Goal: Task Accomplishment & Management: Manage account settings

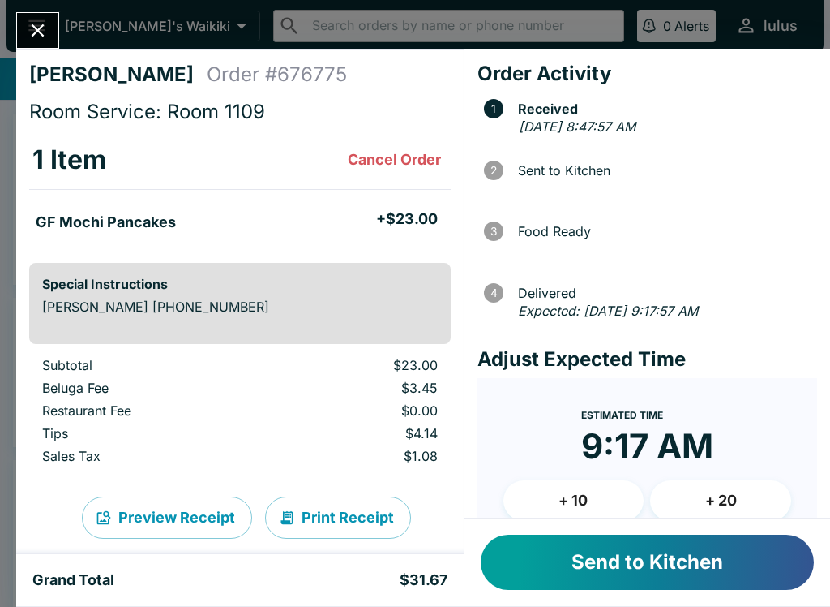
click at [594, 525] on div "Send to Kitchen" at bounding box center [648, 562] width 366 height 88
click at [710, 551] on button "Send to Kitchen" at bounding box center [647, 561] width 333 height 55
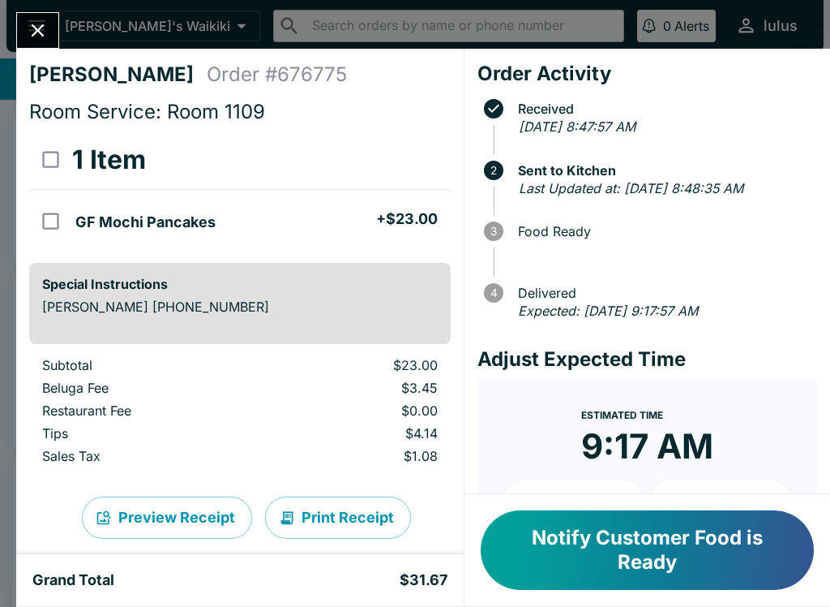
click at [46, 36] on icon "Close" at bounding box center [38, 30] width 22 height 22
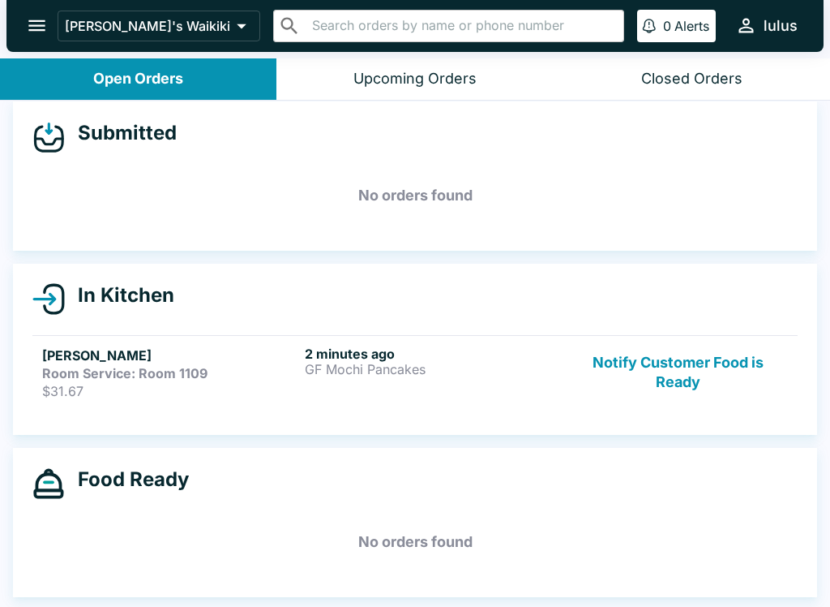
scroll to position [12, 0]
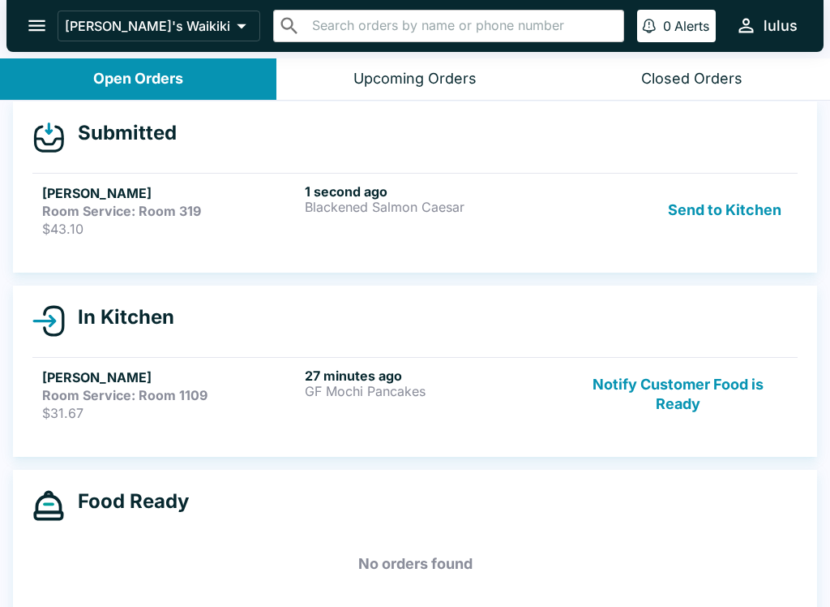
click at [302, 191] on div "[PERSON_NAME] Room Service: Room 319 $43.10 1 second ago Blackened Salmon Caesa…" at bounding box center [415, 210] width 746 height 54
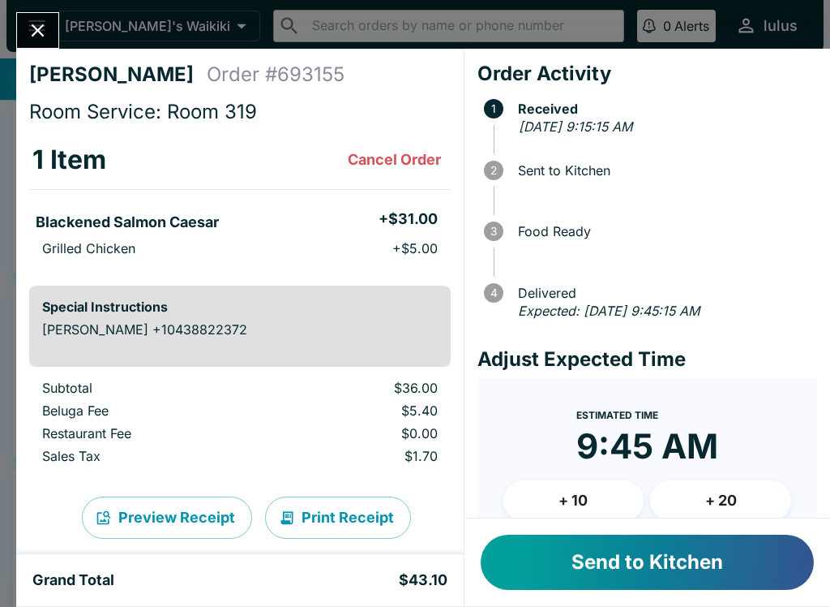
click at [609, 565] on button "Send to Kitchen" at bounding box center [647, 561] width 333 height 55
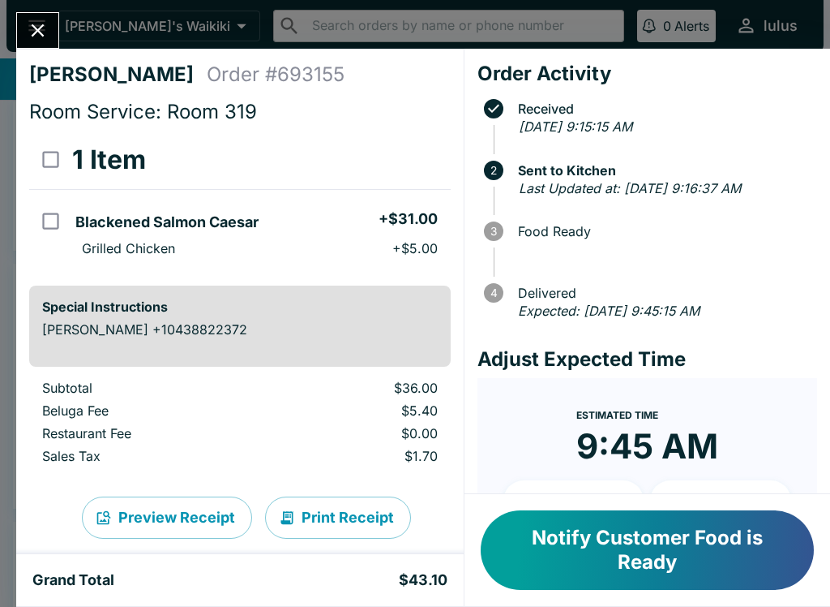
click at [26, 19] on button "Close" at bounding box center [37, 30] width 41 height 35
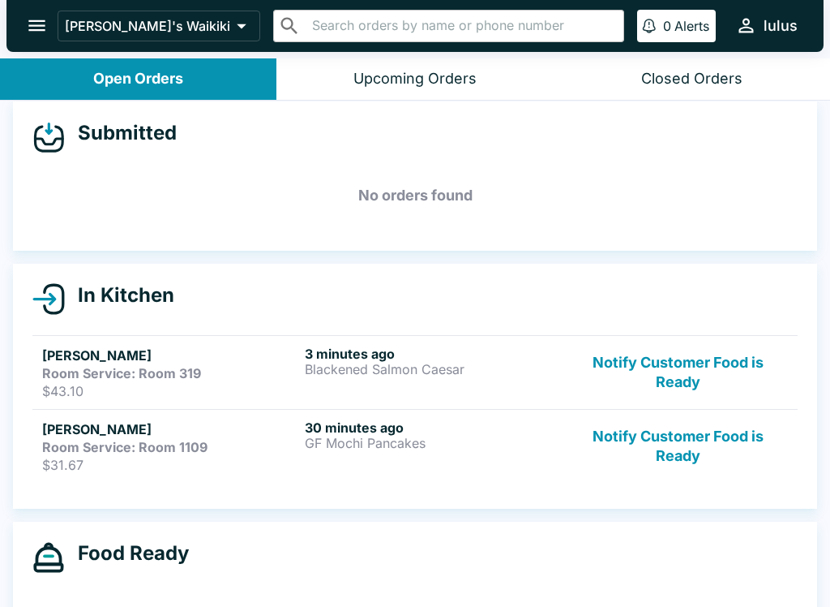
click at [231, 437] on h5 "[PERSON_NAME]" at bounding box center [170, 428] width 256 height 19
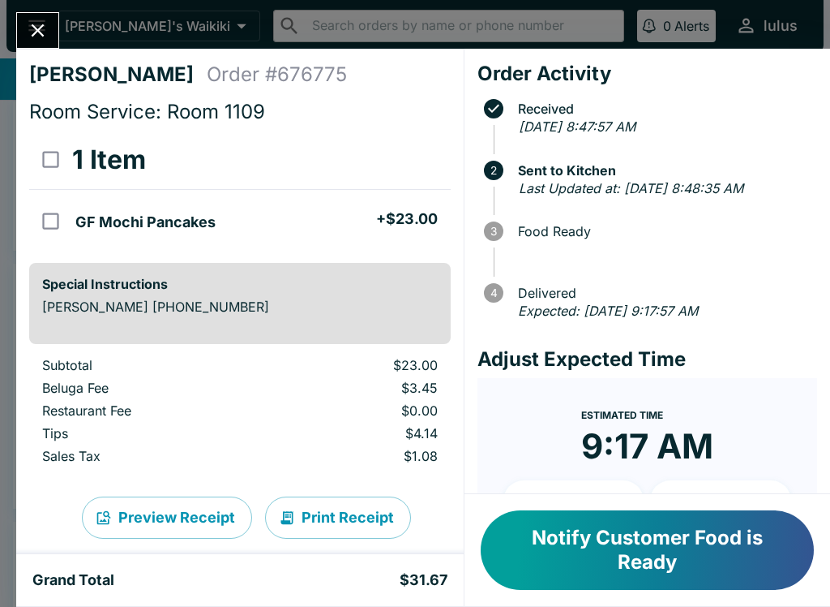
click at [593, 564] on button "Notify Customer Food is Ready" at bounding box center [647, 549] width 333 height 79
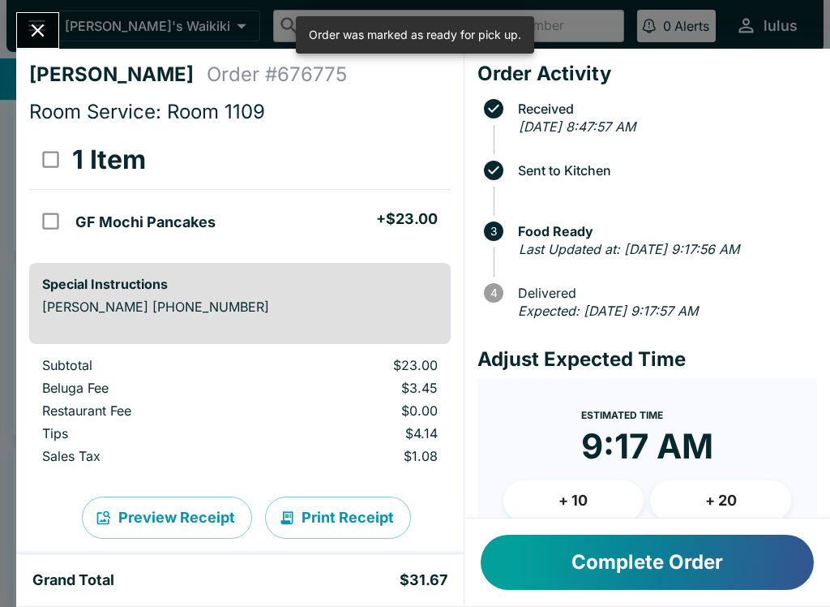
click at [43, 21] on icon "Close" at bounding box center [38, 30] width 22 height 22
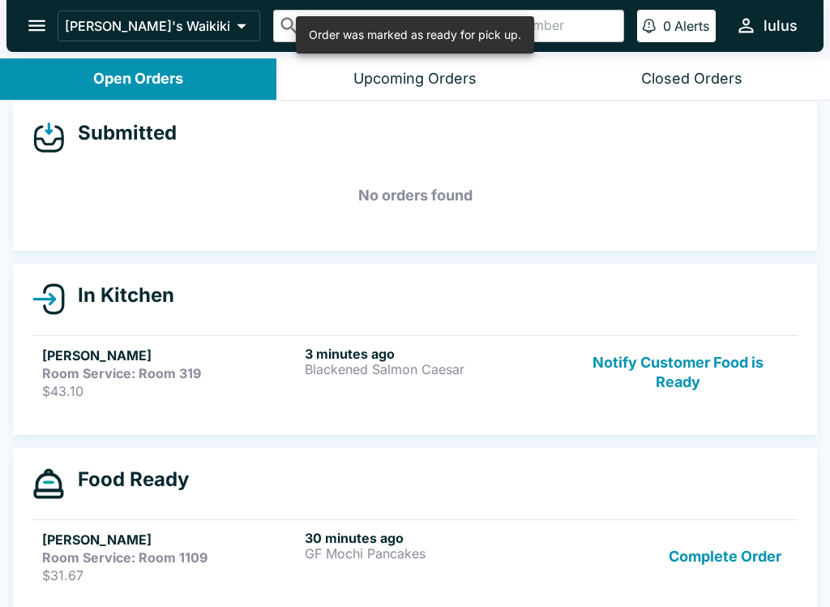
click at [119, 325] on div "In Kitchen [PERSON_NAME] Room Service: Room 319 $43.10 3 minutes ago Blackened …" at bounding box center [415, 349] width 804 height 171
click at [159, 376] on strong "Room Service: Room 319" at bounding box center [121, 373] width 159 height 16
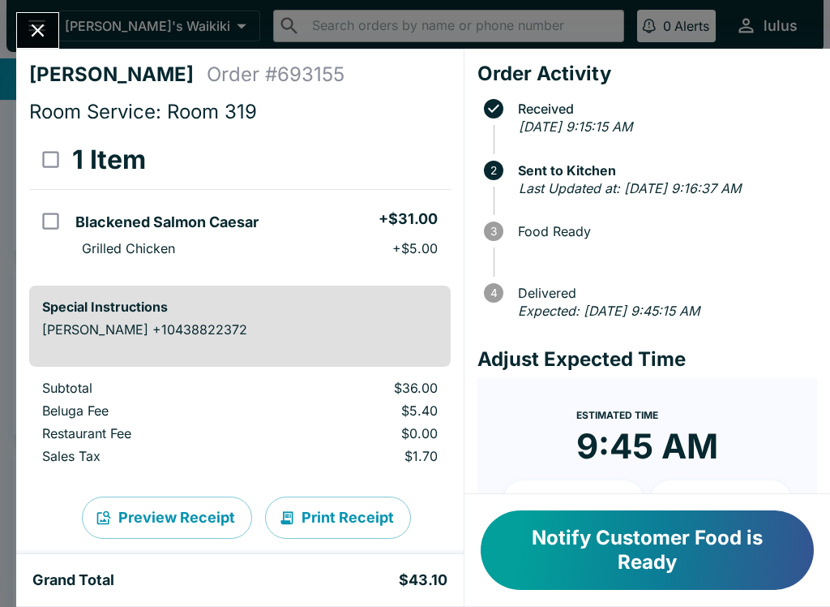
click at [41, 19] on button "Close" at bounding box center [37, 30] width 41 height 35
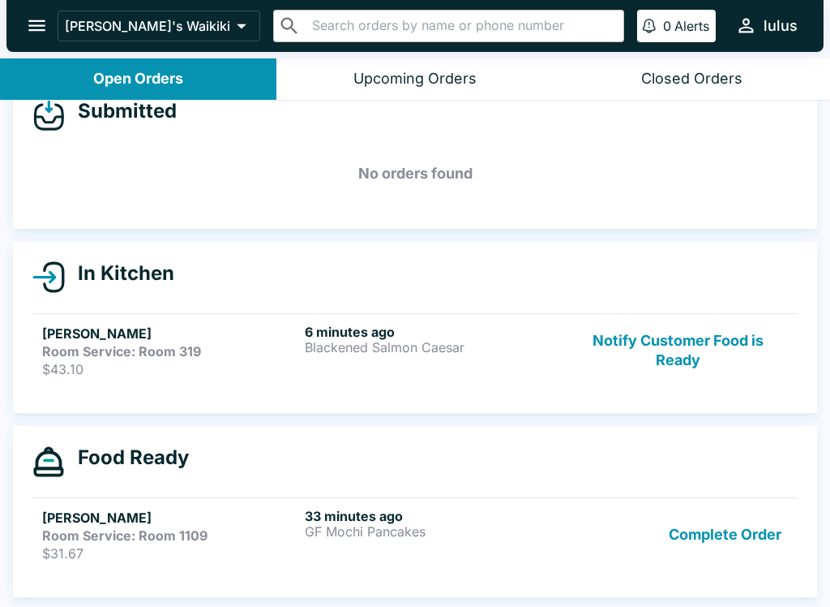
scroll to position [109, 0]
click at [736, 542] on button "Complete Order" at bounding box center [726, 535] width 126 height 54
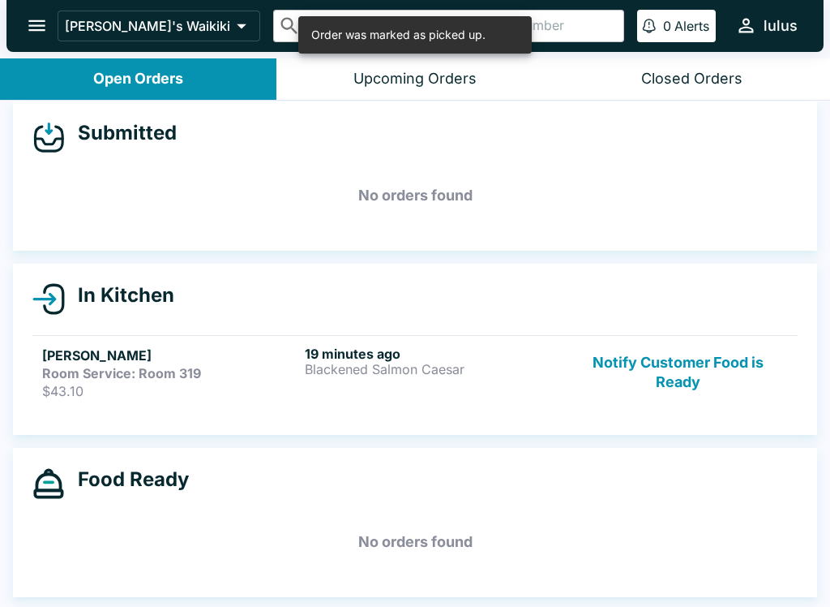
click at [393, 397] on div "19 minutes ago Blackened Salmon Caesar" at bounding box center [433, 372] width 256 height 54
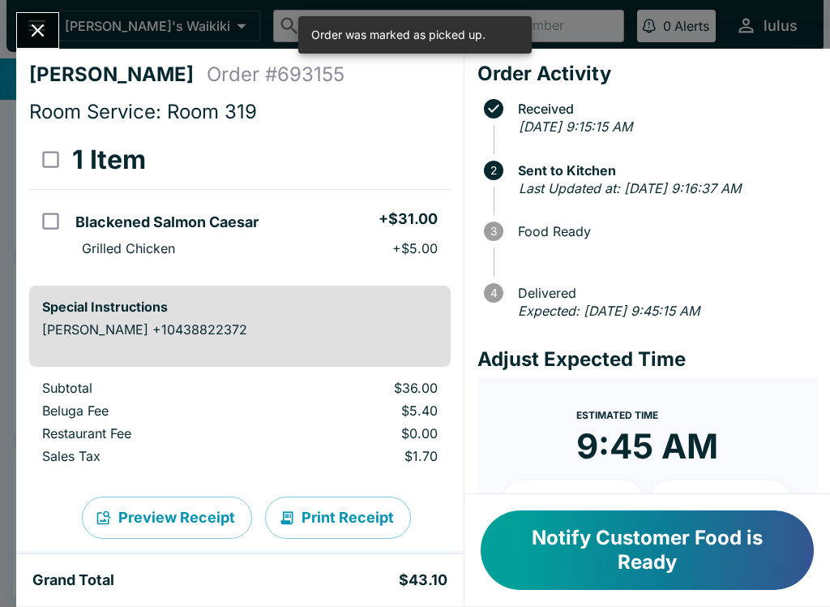
click at [541, 553] on button "Notify Customer Food is Ready" at bounding box center [647, 549] width 333 height 79
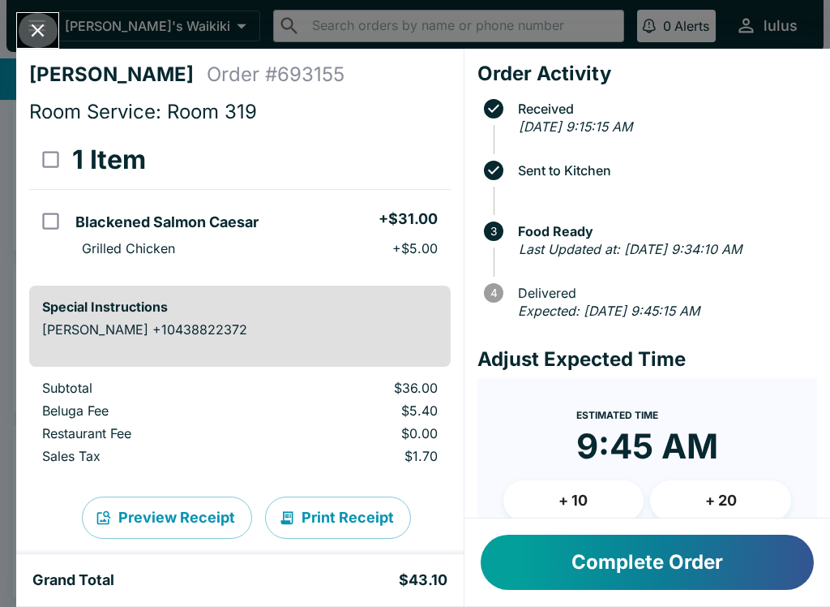
click at [50, 30] on button "Close" at bounding box center [37, 30] width 41 height 35
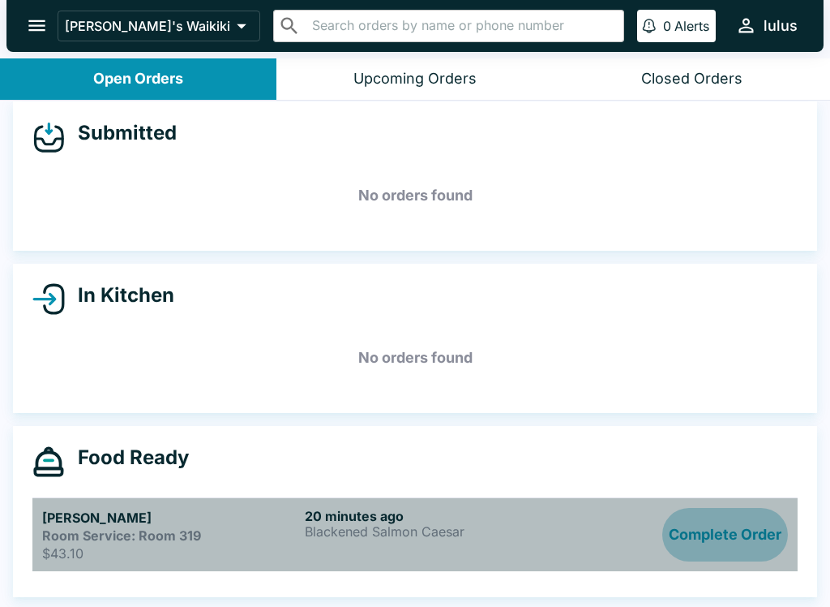
click at [735, 537] on button "Complete Order" at bounding box center [726, 535] width 126 height 54
